Goal: Task Accomplishment & Management: Use online tool/utility

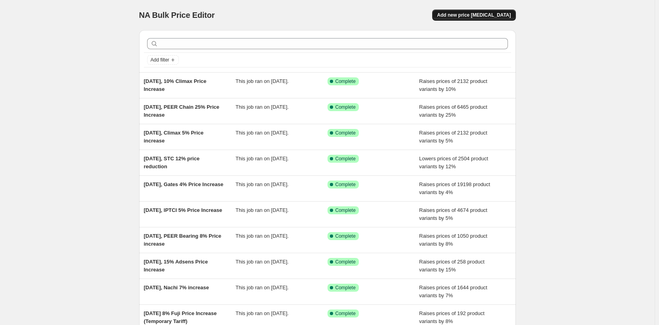
click at [468, 18] on button "Add new price [MEDICAL_DATA]" at bounding box center [473, 15] width 83 height 11
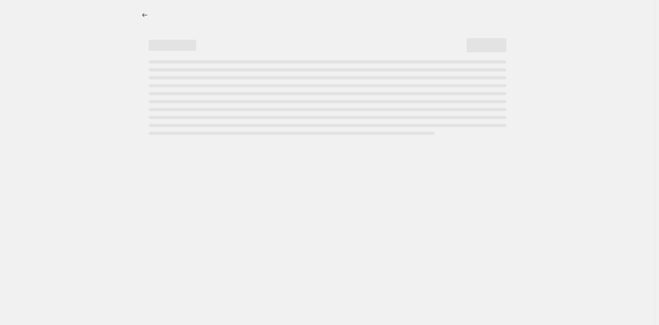
select select "percentage"
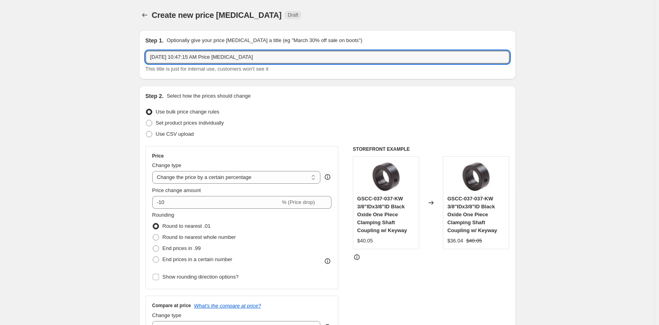
drag, startPoint x: 185, startPoint y: 58, endPoint x: 521, endPoint y: 53, distance: 336.4
click at [514, 54] on div "Step 1. Optionally give your price [MEDICAL_DATA] a title (eg "March 30% off sa…" at bounding box center [327, 54] width 377 height 49
type input "[DATE], Pearl 2.5% price increase"
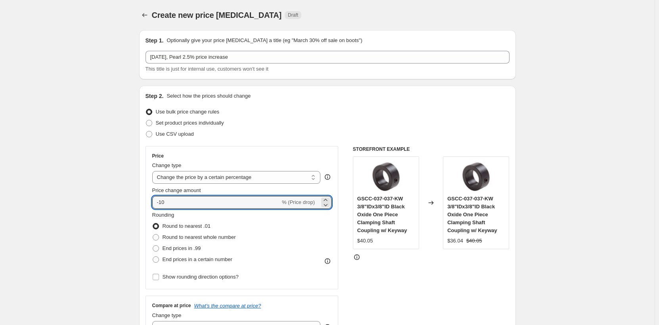
drag, startPoint x: 212, startPoint y: 200, endPoint x: 87, endPoint y: 194, distance: 125.4
type input "2.5"
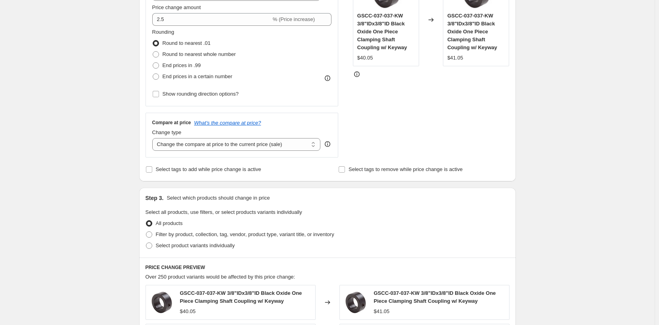
scroll to position [198, 0]
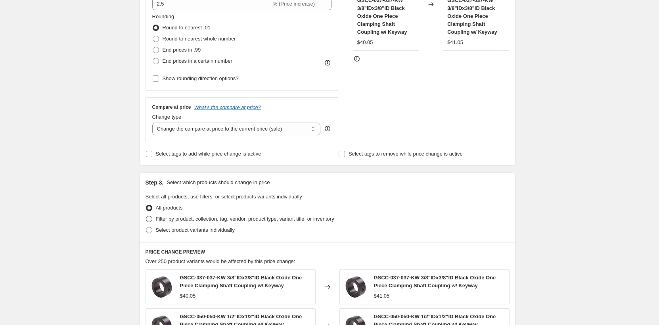
click at [148, 219] on span at bounding box center [149, 219] width 6 height 6
click at [146, 216] on input "Filter by product, collection, tag, vendor, product type, variant title, or inv…" at bounding box center [146, 216] width 0 height 0
radio input "true"
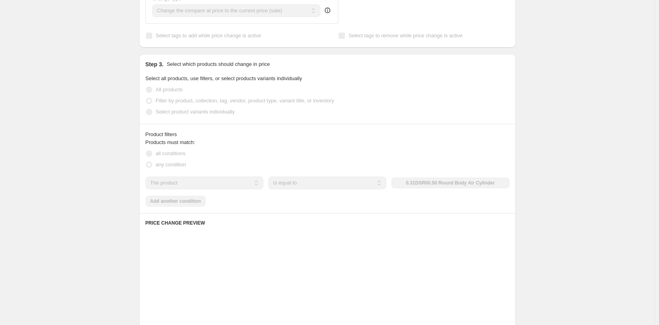
scroll to position [317, 0]
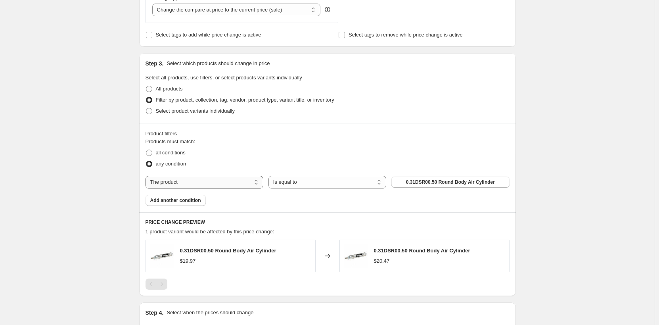
click at [196, 186] on select "The product The product's collection The product's tag The product's vendor The…" at bounding box center [205, 182] width 118 height 13
select select "vendor"
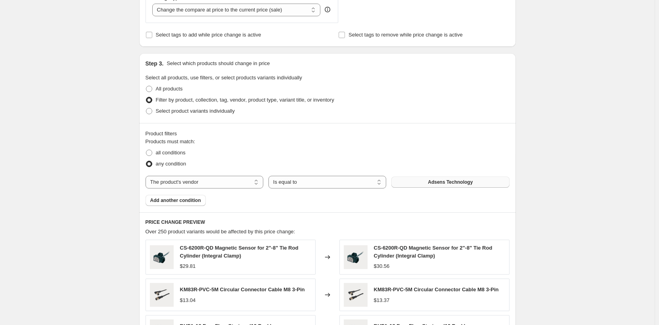
click at [453, 182] on span "Adsens Technology" at bounding box center [450, 182] width 45 height 6
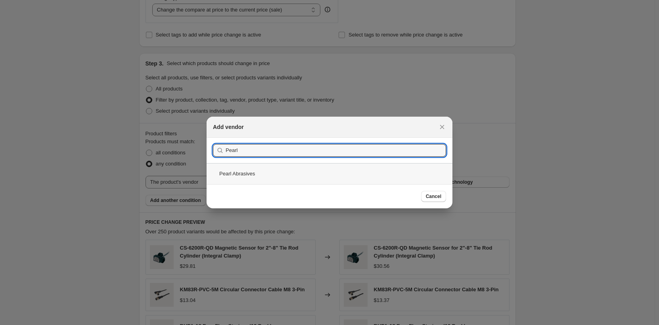
type input "Pearl"
click at [248, 173] on div "Pearl Abrasives" at bounding box center [330, 173] width 246 height 21
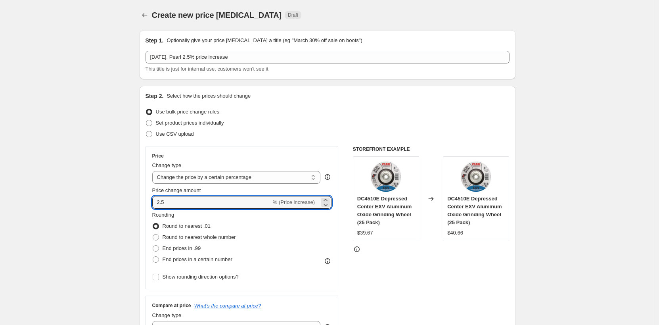
drag, startPoint x: 149, startPoint y: 198, endPoint x: 119, endPoint y: 196, distance: 30.6
type input "3"
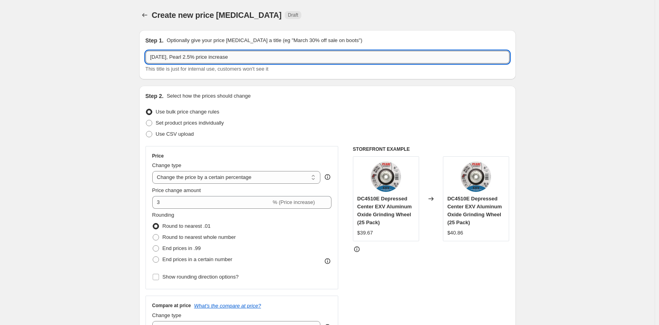
drag, startPoint x: 204, startPoint y: 60, endPoint x: 198, endPoint y: 60, distance: 6.3
click at [198, 60] on input "[DATE], Pearl 2.5% price increase" at bounding box center [328, 57] width 364 height 13
click at [261, 58] on input "[DATE], Pearl 3% price increase" at bounding box center [328, 57] width 364 height 13
type input "[DATE], Pearl 3% price increase to offset tax"
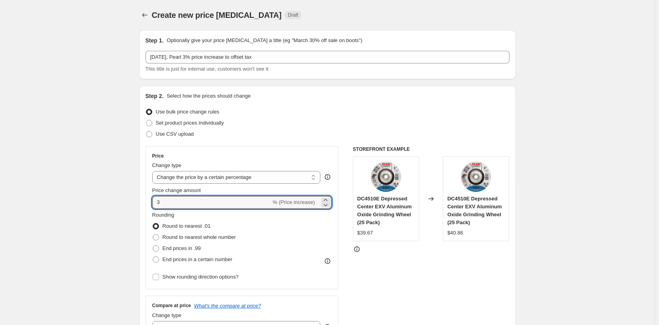
drag, startPoint x: 172, startPoint y: 200, endPoint x: 147, endPoint y: 197, distance: 25.1
click at [147, 197] on div "Step 2. Select how the prices should change Use bulk price change rules Set pro…" at bounding box center [327, 225] width 377 height 278
type input "5"
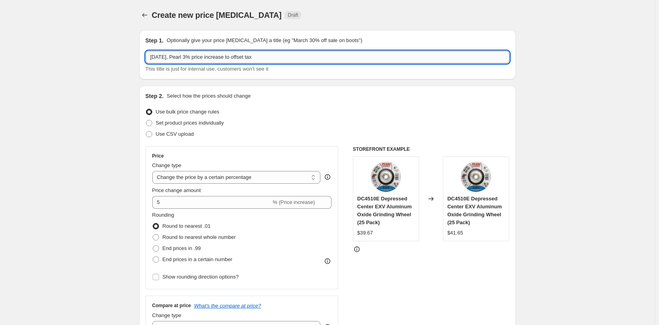
click at [197, 59] on input "[DATE], Pearl 3% price increase to offset tax" at bounding box center [328, 57] width 364 height 13
type input "[DATE], Pearl 5% price increase to offset tax"
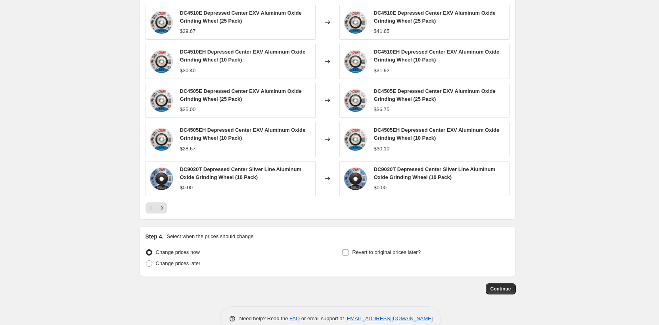
scroll to position [570, 0]
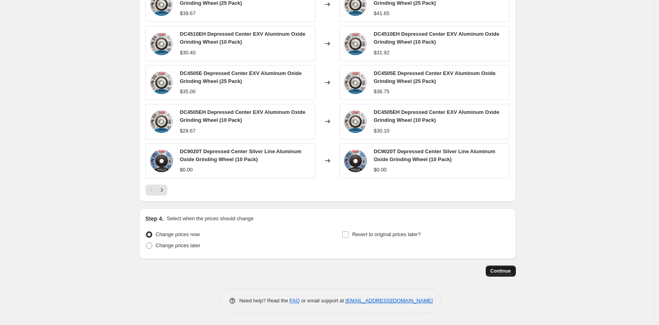
click at [495, 275] on button "Continue" at bounding box center [501, 270] width 30 height 11
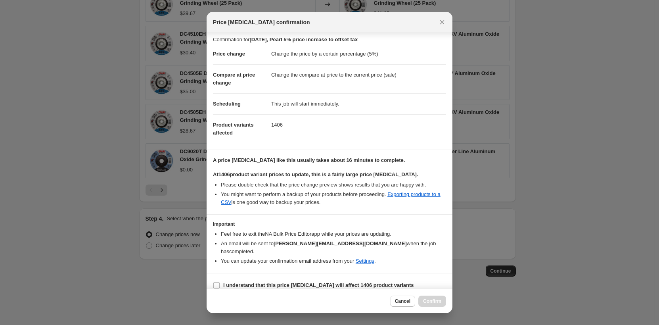
scroll to position [4, 0]
drag, startPoint x: 215, startPoint y: 275, endPoint x: 282, endPoint y: 284, distance: 67.5
click at [215, 282] on input "I understand that this price [MEDICAL_DATA] will affect 1406 product variants" at bounding box center [216, 285] width 6 height 6
checkbox input "true"
click at [423, 301] on button "Confirm" at bounding box center [432, 300] width 28 height 11
